Goal: Task Accomplishment & Management: Manage account settings

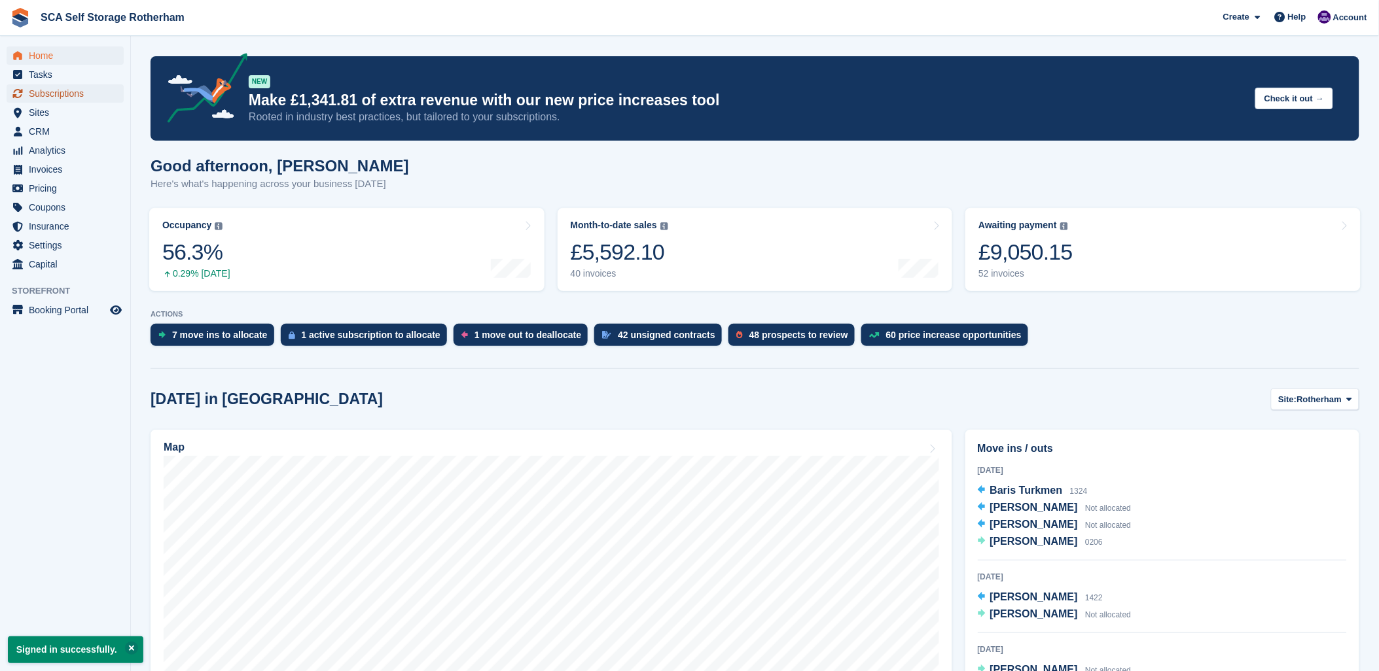
click at [46, 95] on span "Subscriptions" at bounding box center [68, 93] width 79 height 18
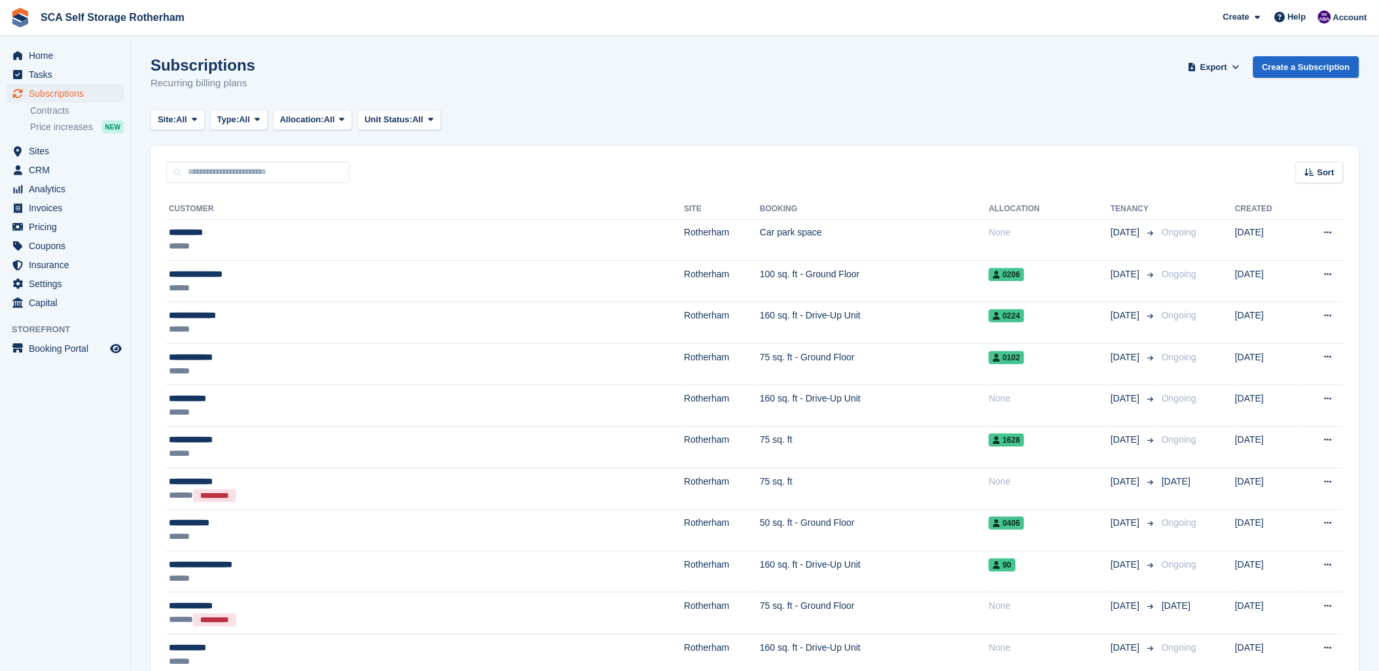
click at [645, 109] on div "Site: All All Rotherham Door-to-Door Storage Type: All All Upcoming Previous Ac…" at bounding box center [755, 120] width 1209 height 22
drag, startPoint x: 754, startPoint y: 101, endPoint x: 1063, endPoint y: 121, distance: 310.2
click at [773, 101] on div "Subscriptions Recurring billing plans Export Export Subscriptions Export a CSV …" at bounding box center [755, 81] width 1209 height 50
click at [1285, 63] on link "Create a Subscription" at bounding box center [1306, 67] width 106 height 22
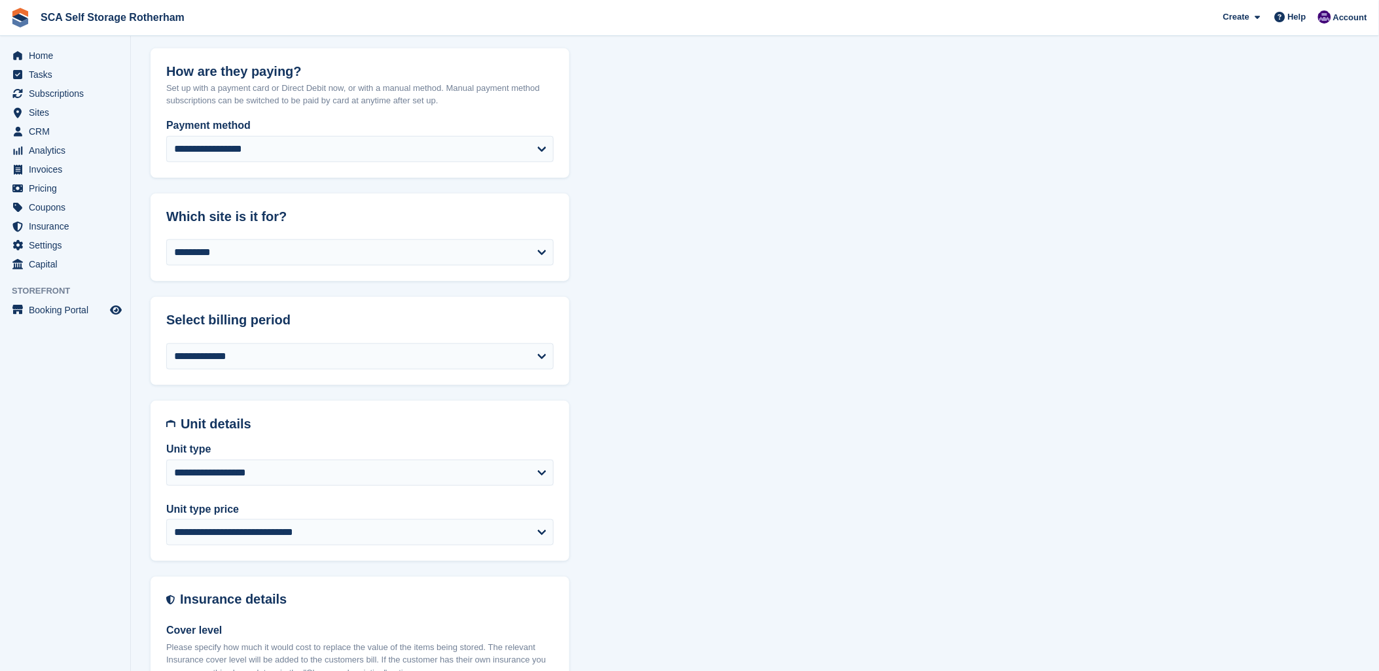
scroll to position [291, 0]
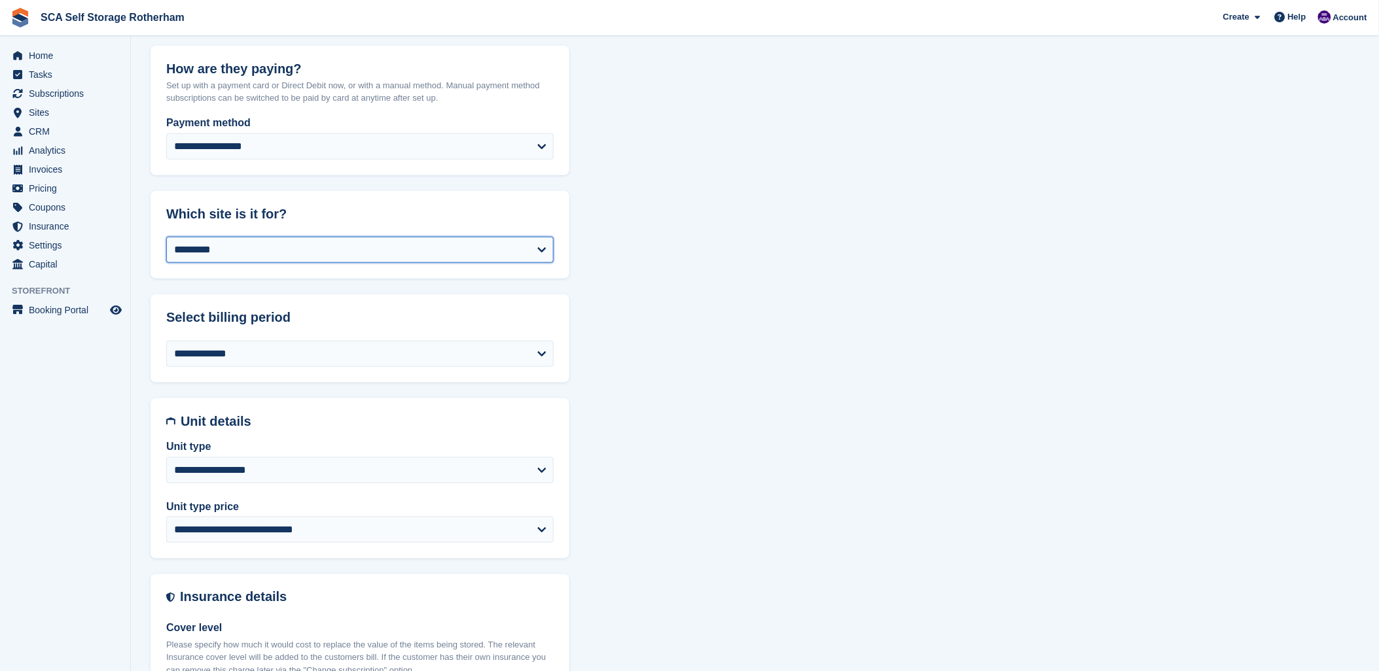
click at [287, 251] on select "**********" at bounding box center [359, 250] width 387 height 26
click at [286, 209] on h2 "Which site is it for?" at bounding box center [359, 214] width 387 height 15
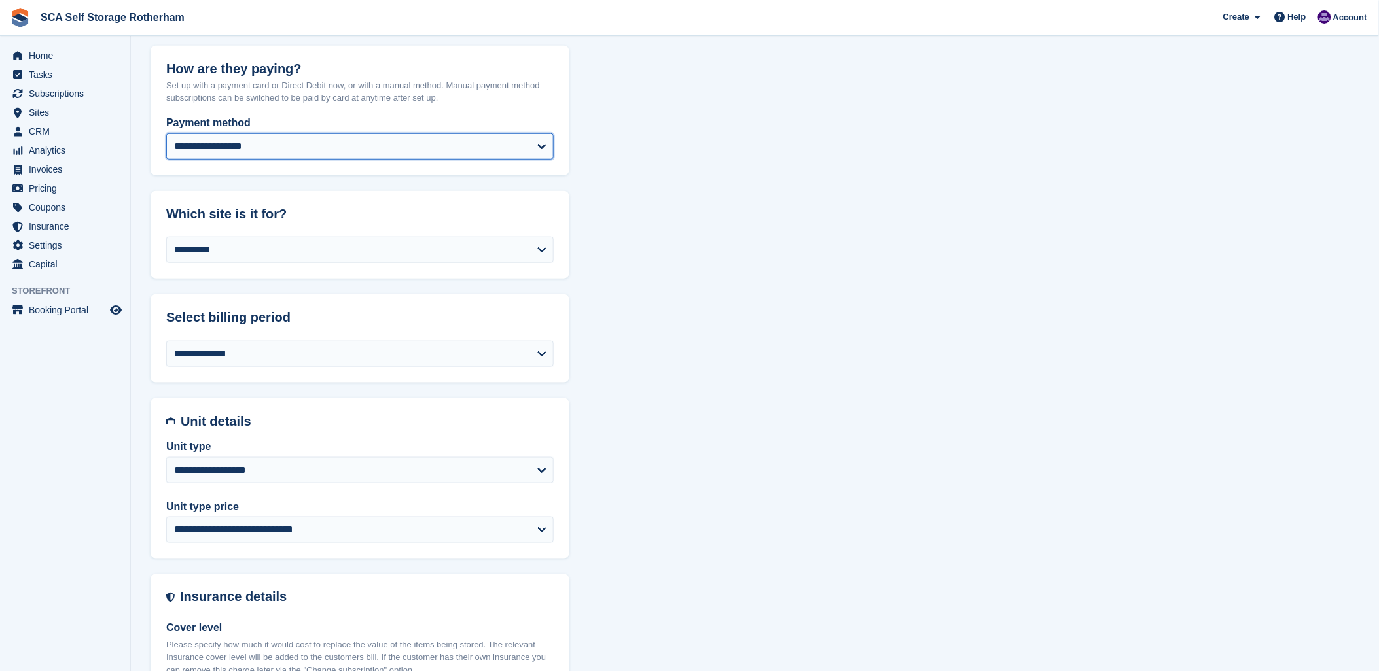
click at [277, 154] on select "**********" at bounding box center [359, 146] width 387 height 26
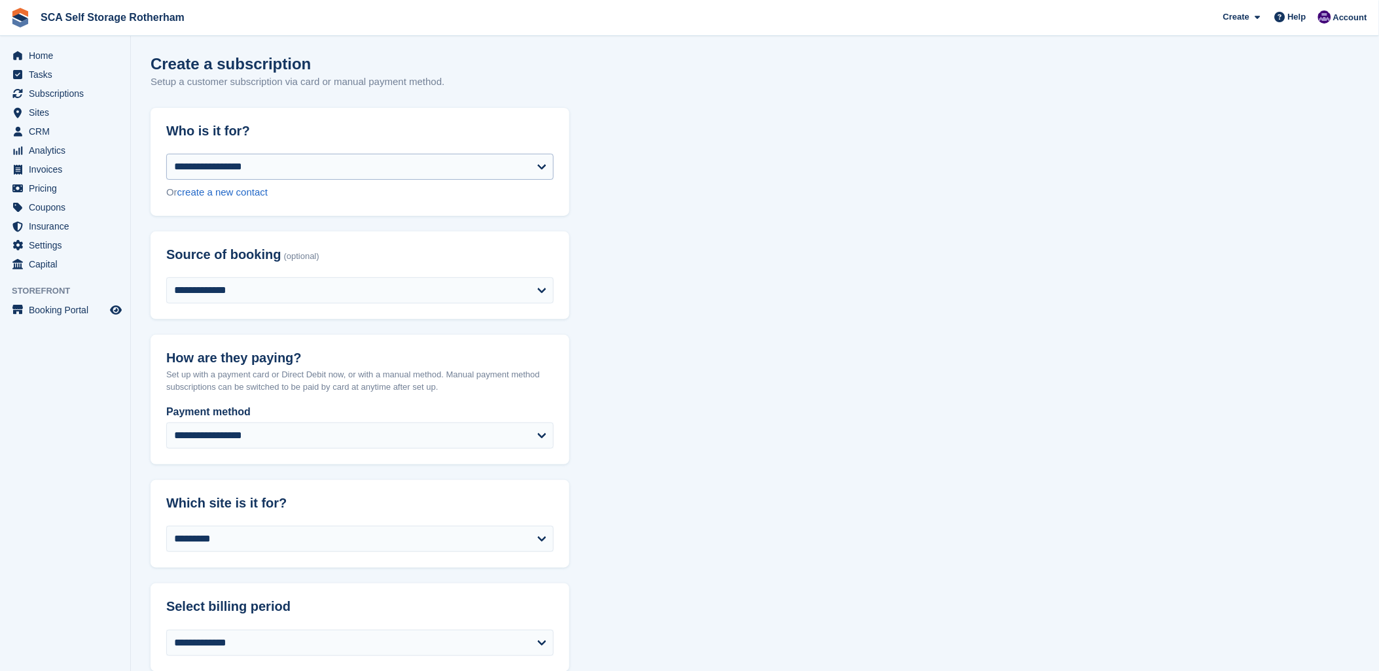
scroll to position [0, 0]
drag, startPoint x: 336, startPoint y: 255, endPoint x: 169, endPoint y: 253, distance: 166.9
click at [169, 253] on h2 "Source of booking (optional)" at bounding box center [359, 256] width 387 height 15
drag, startPoint x: 169, startPoint y: 253, endPoint x: 374, endPoint y: 245, distance: 205.6
click at [363, 245] on header "Source of booking (optional)" at bounding box center [360, 256] width 419 height 46
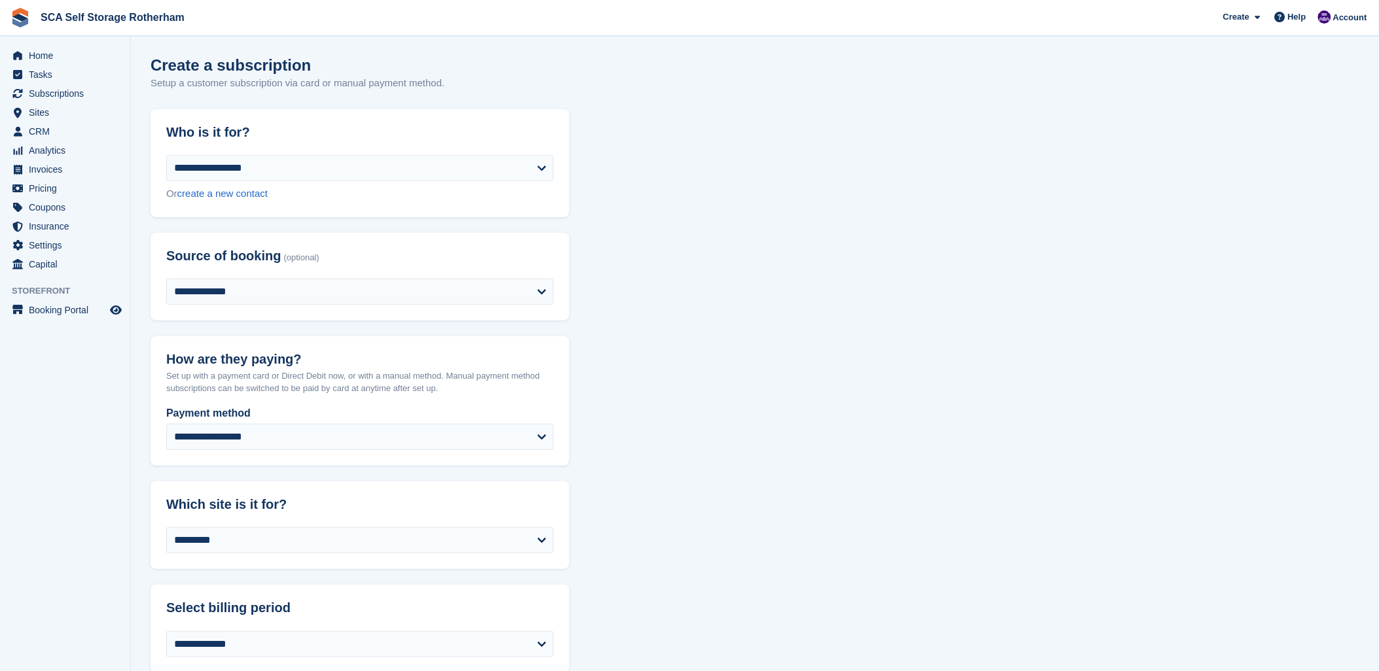
drag, startPoint x: 482, startPoint y: 87, endPoint x: 151, endPoint y: 77, distance: 330.6
click at [151, 77] on div "Create a subscription Setup a customer subscription via card or manual payment …" at bounding box center [755, 81] width 1209 height 50
click at [68, 97] on span "Subscriptions" at bounding box center [68, 93] width 79 height 18
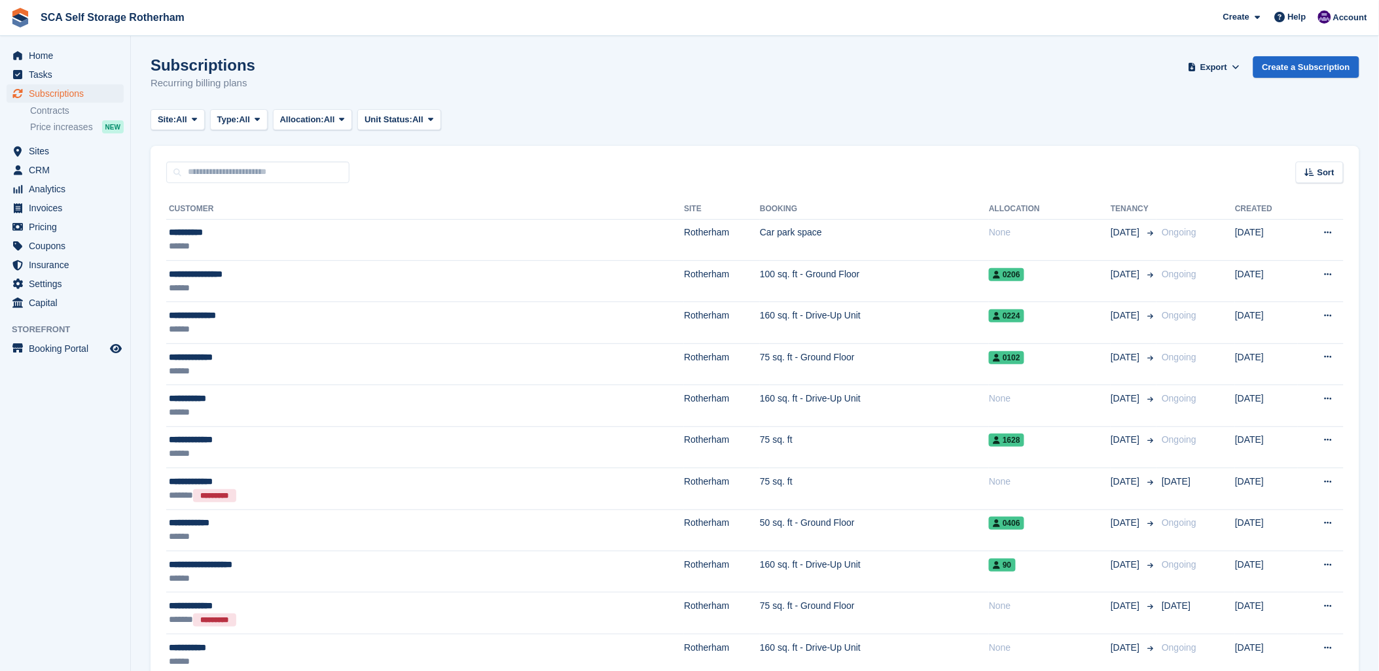
click at [764, 94] on div "Subscriptions Recurring billing plans Export Export Subscriptions Export a CSV …" at bounding box center [755, 81] width 1209 height 50
click at [807, 128] on div "Site: All All Rotherham Door-to-Door Storage Type: All All Upcoming Previous Ac…" at bounding box center [755, 120] width 1209 height 22
drag, startPoint x: 305, startPoint y: 172, endPoint x: 374, endPoint y: 164, distance: 69.2
click at [305, 172] on input "text" at bounding box center [257, 173] width 183 height 22
click at [779, 113] on div "Site: All All Rotherham Door-to-Door Storage Type: All All Upcoming Previous Ac…" at bounding box center [755, 120] width 1209 height 22
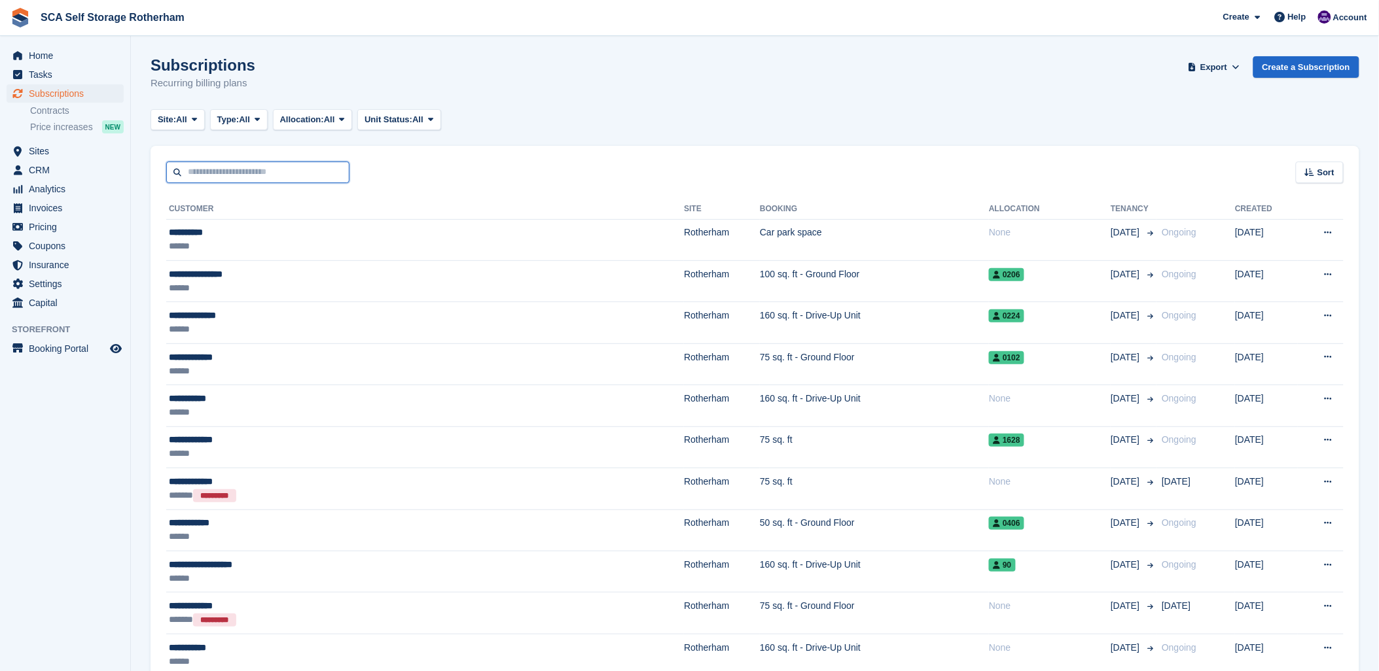
drag, startPoint x: 276, startPoint y: 171, endPoint x: 580, endPoint y: 124, distance: 307.3
click at [289, 170] on input "text" at bounding box center [257, 173] width 183 height 22
click at [764, 85] on div "Subscriptions Recurring billing plans Export Export Subscriptions Export a CSV …" at bounding box center [755, 81] width 1209 height 50
click at [42, 152] on span "Sites" at bounding box center [68, 151] width 79 height 18
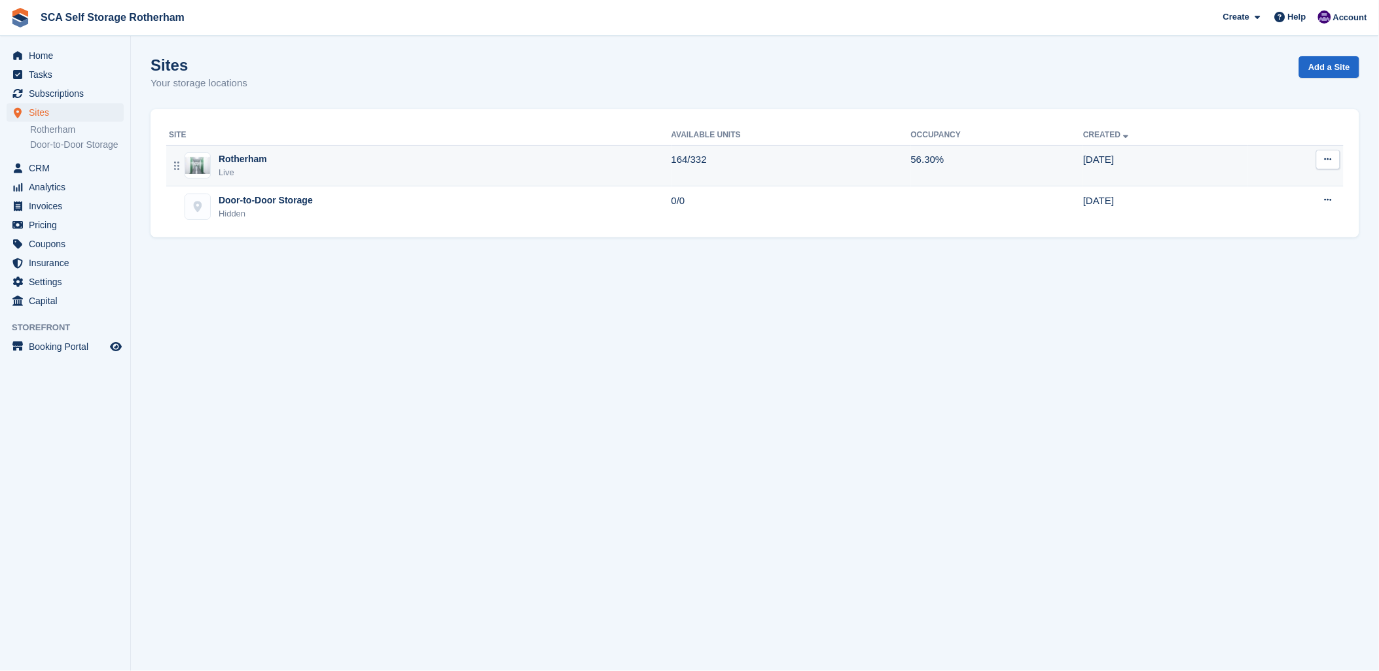
click at [335, 178] on div "Rotherham Live" at bounding box center [420, 165] width 503 height 27
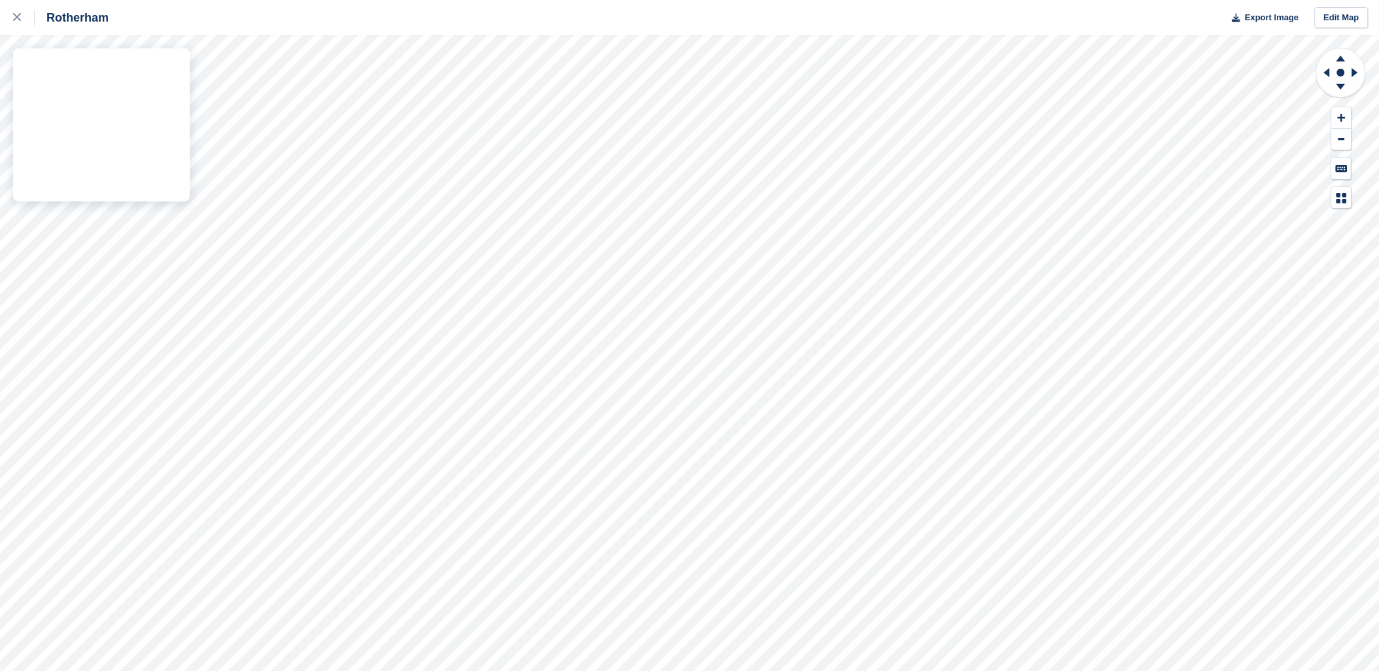
click at [160, 179] on div "Rotherham Export Image Edit Map" at bounding box center [689, 335] width 1379 height 671
click at [9, 17] on link at bounding box center [17, 17] width 35 height 35
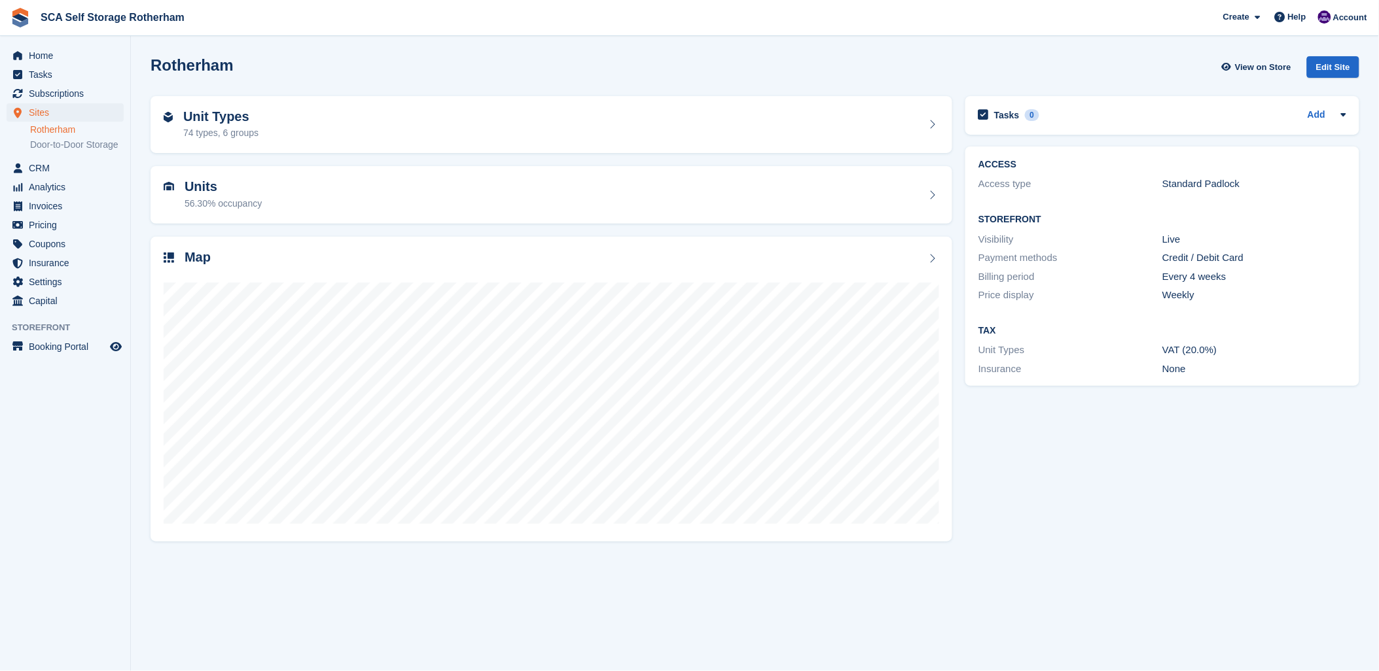
click at [273, 56] on div "Rotherham View on Store Edit Site" at bounding box center [755, 67] width 1209 height 22
click at [44, 90] on span "Subscriptions" at bounding box center [68, 93] width 79 height 18
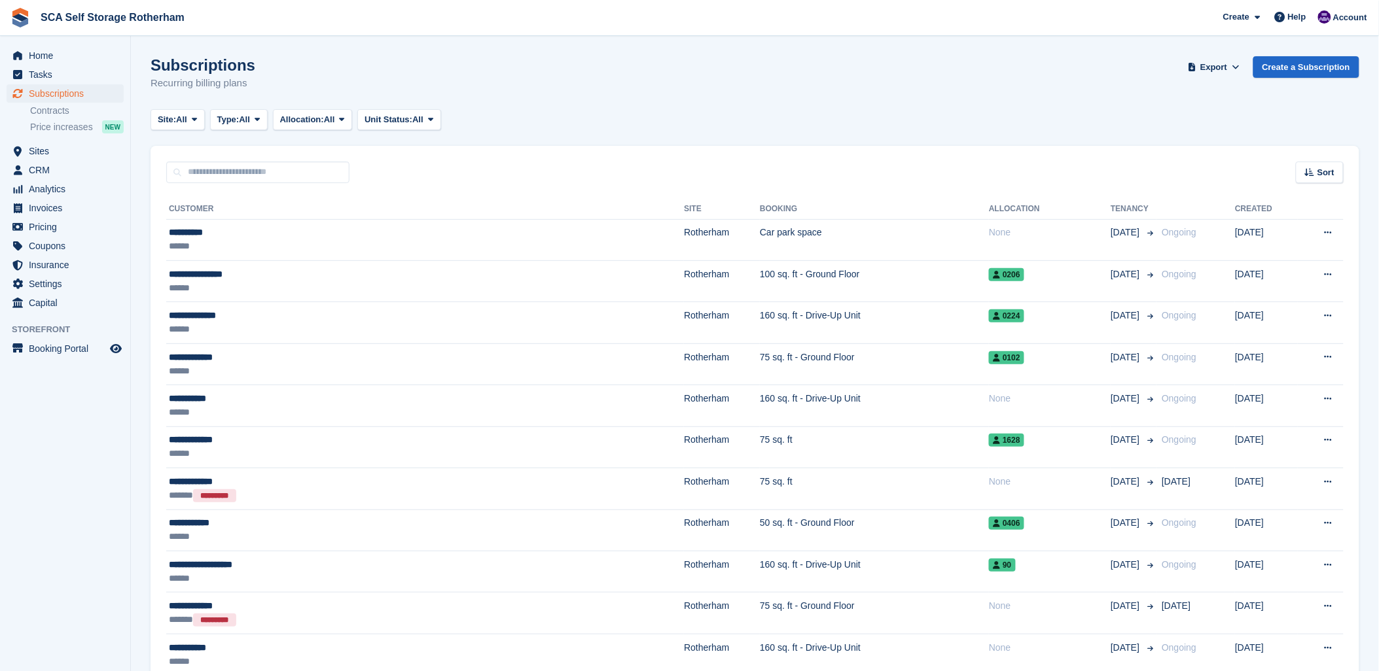
drag, startPoint x: 652, startPoint y: 92, endPoint x: 787, endPoint y: 87, distance: 134.2
click at [787, 87] on div "Subscriptions Recurring billing plans Export Export Subscriptions Export a CSV …" at bounding box center [755, 81] width 1209 height 50
click at [1287, 67] on link "Create a Subscription" at bounding box center [1306, 67] width 106 height 22
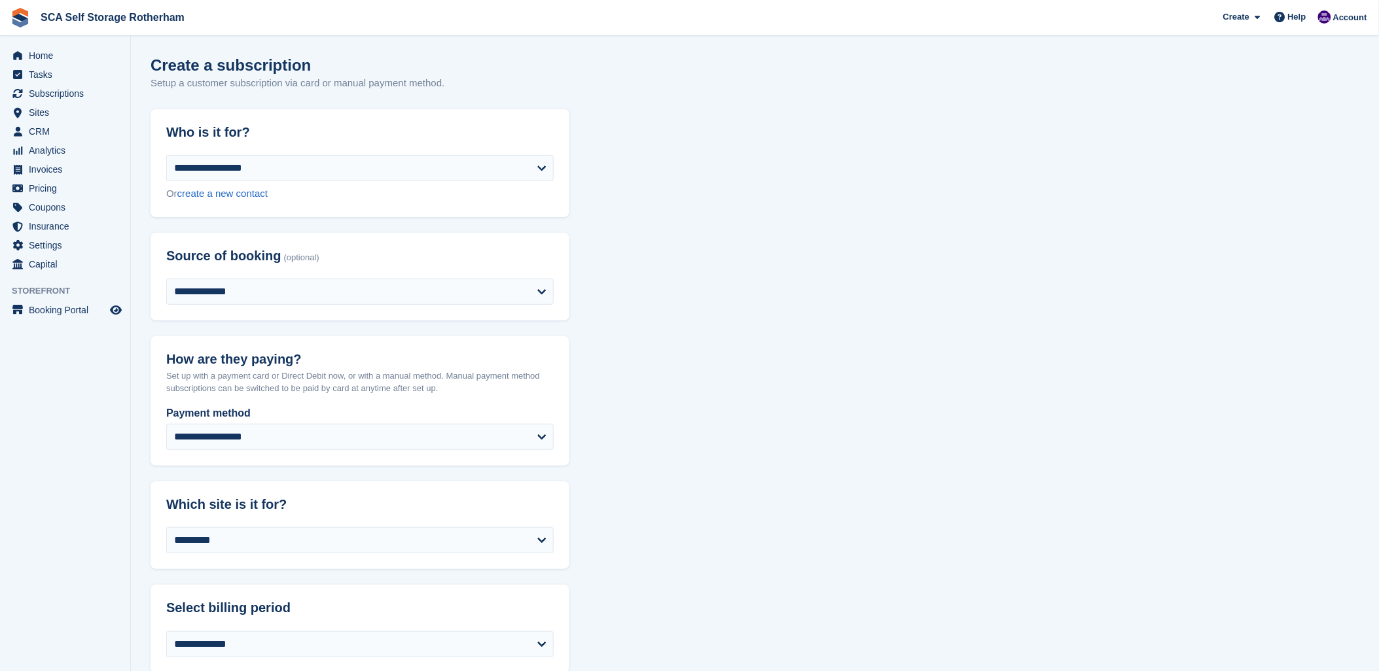
drag, startPoint x: 1008, startPoint y: 221, endPoint x: 945, endPoint y: 213, distance: 63.4
drag, startPoint x: 565, startPoint y: 83, endPoint x: 718, endPoint y: 130, distance: 160.0
click at [577, 85] on div "Create a subscription Setup a customer subscription via card or manual payment …" at bounding box center [755, 81] width 1209 height 50
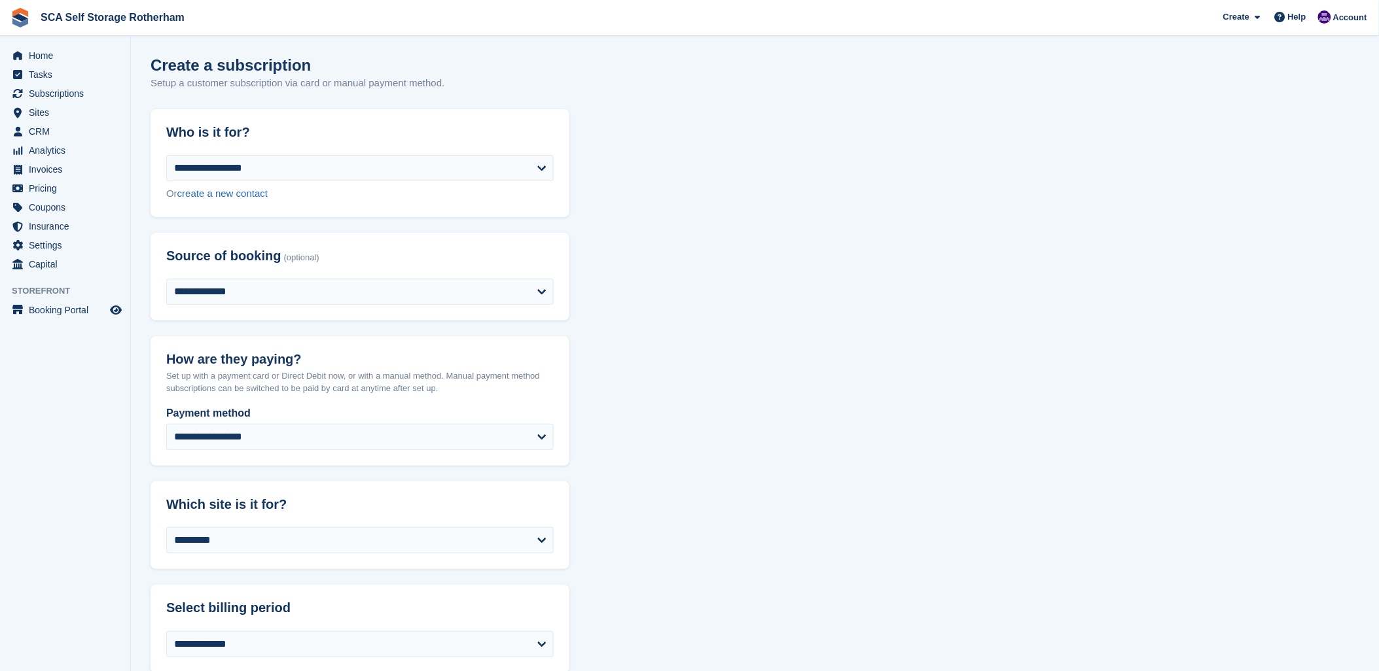
drag, startPoint x: 755, startPoint y: 262, endPoint x: 521, endPoint y: 221, distance: 237.3
click at [391, 122] on header "Who is it for?" at bounding box center [360, 132] width 419 height 46
drag, startPoint x: 787, startPoint y: 222, endPoint x: 833, endPoint y: 166, distance: 73.0
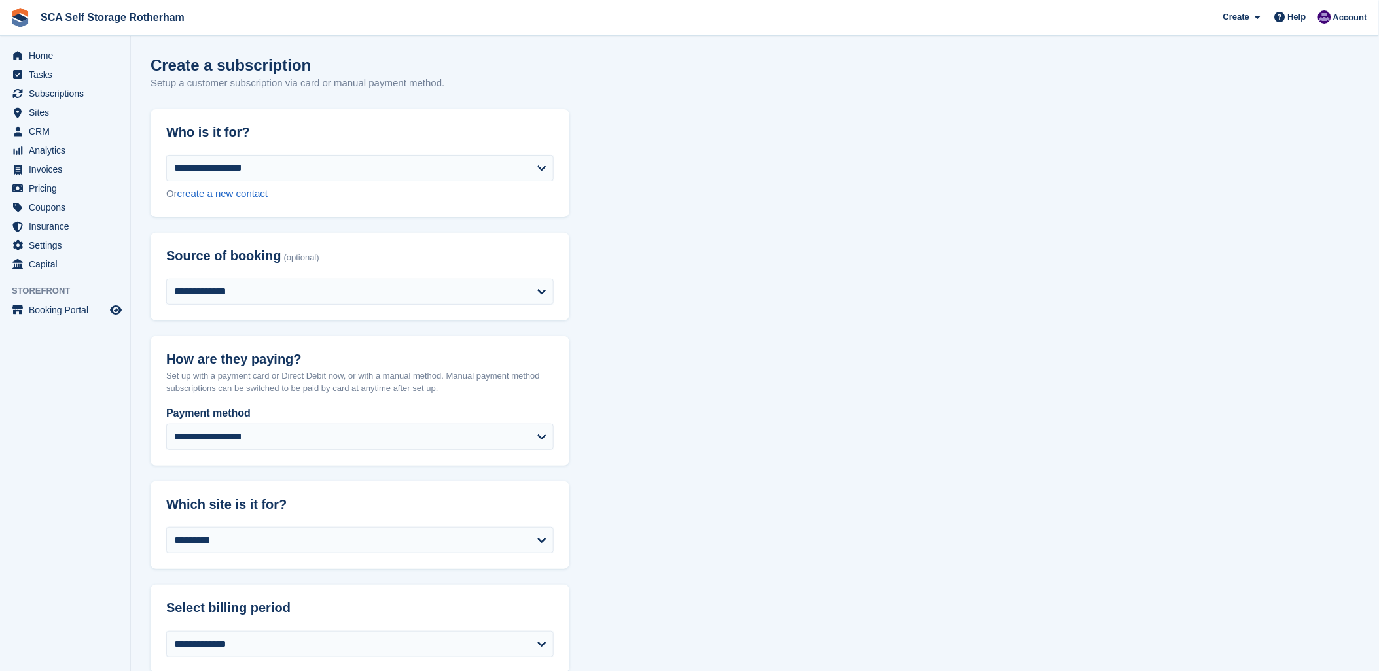
drag, startPoint x: 833, startPoint y: 166, endPoint x: 864, endPoint y: 395, distance: 231.1
click at [107, 86] on link "Subscriptions" at bounding box center [65, 93] width 117 height 18
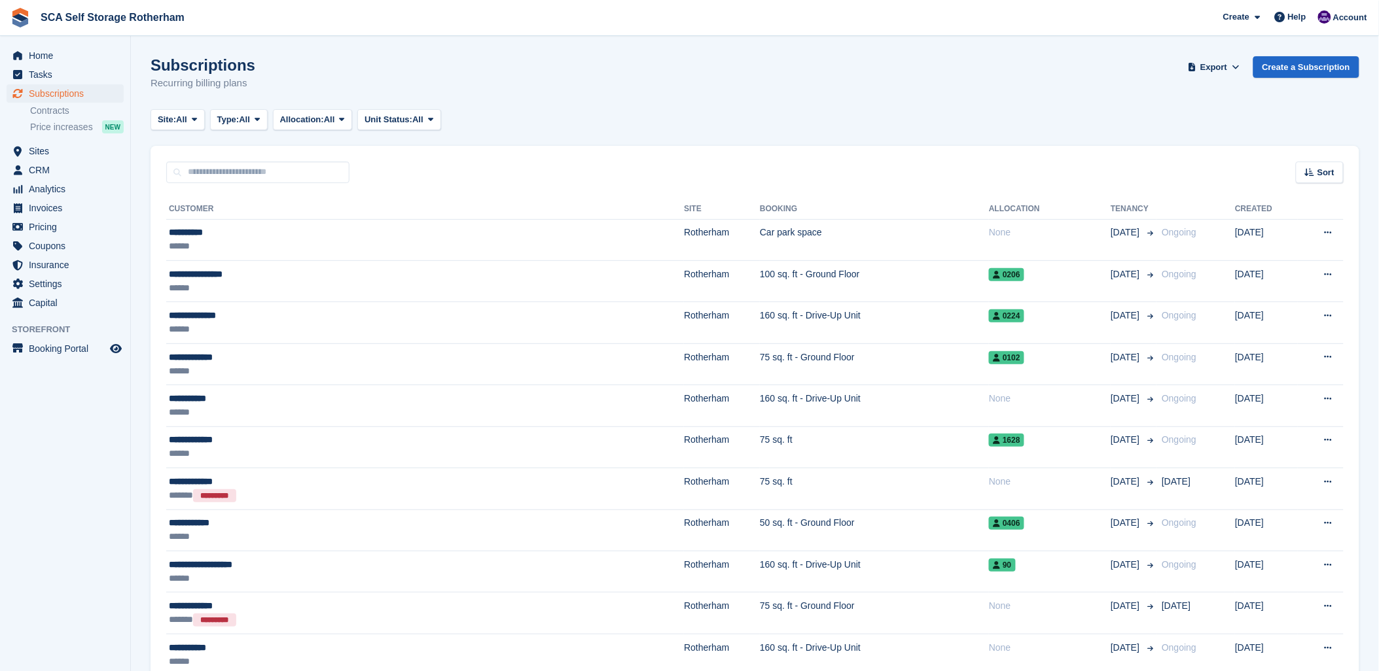
click at [957, 63] on div "Subscriptions Recurring billing plans Export Export Subscriptions Export a CSV …" at bounding box center [755, 81] width 1209 height 50
click at [960, 68] on div "Subscriptions Recurring billing plans Export Export Subscriptions Export a CSV …" at bounding box center [755, 81] width 1209 height 50
click at [1345, 20] on span "Account" at bounding box center [1350, 17] width 34 height 13
click at [1244, 132] on div "Logout" at bounding box center [1247, 130] width 31 height 14
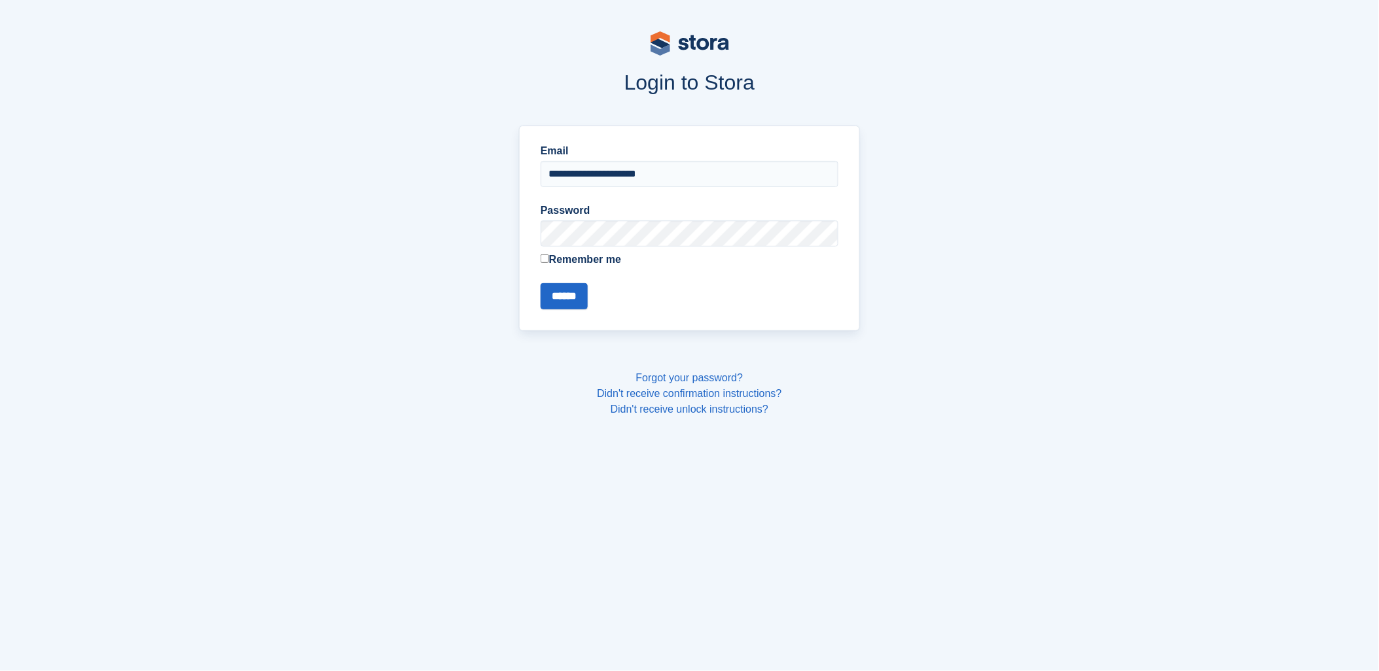
drag, startPoint x: 929, startPoint y: 106, endPoint x: 870, endPoint y: 109, distance: 59.0
click at [888, 107] on section "**********" at bounding box center [690, 244] width 880 height 386
click at [671, 164] on input "**********" at bounding box center [690, 174] width 298 height 26
type input "**********"
click at [580, 302] on input "******" at bounding box center [564, 296] width 47 height 26
